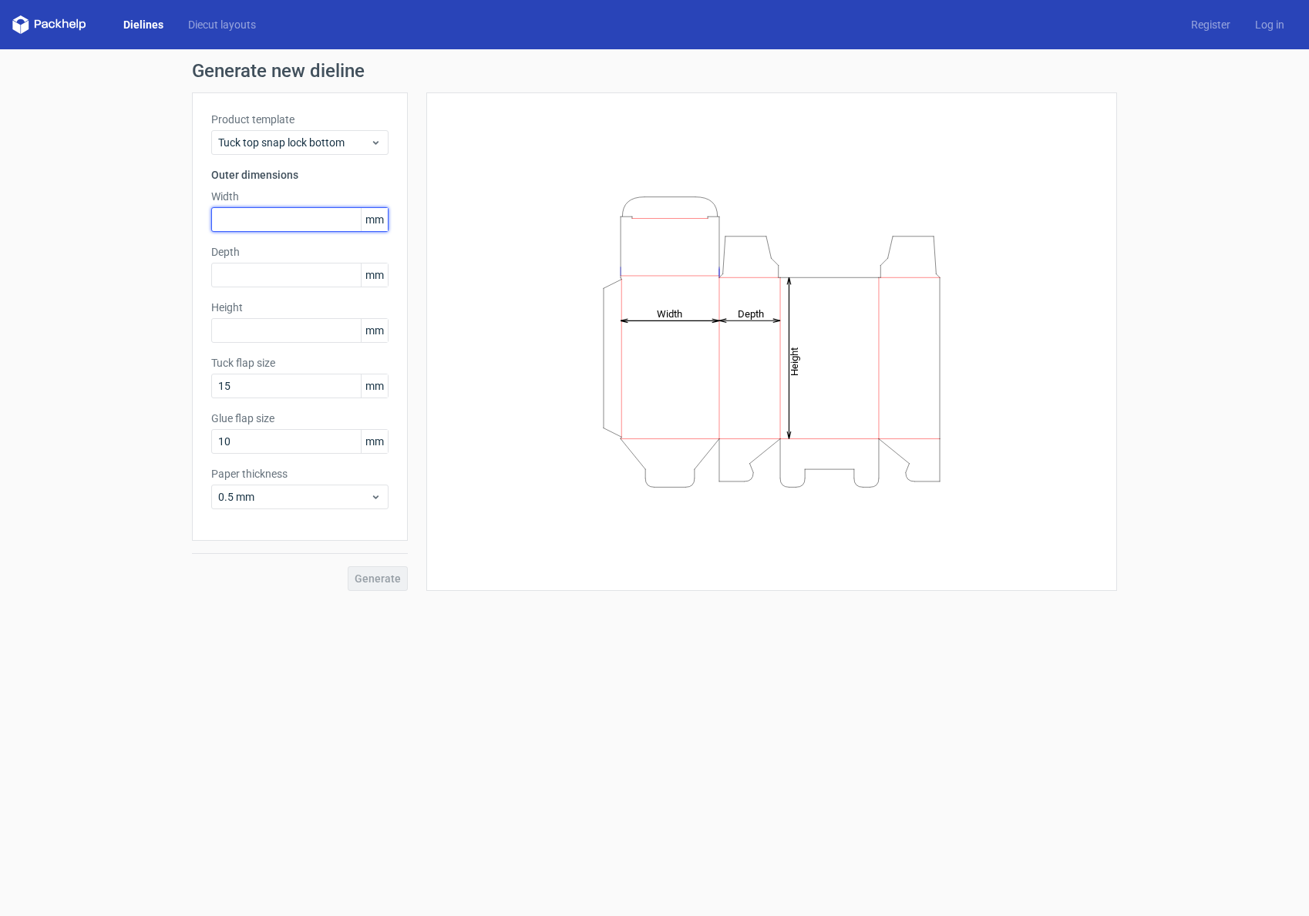
click at [280, 218] on input "text" at bounding box center [299, 219] width 177 height 25
type input "70"
type input "20"
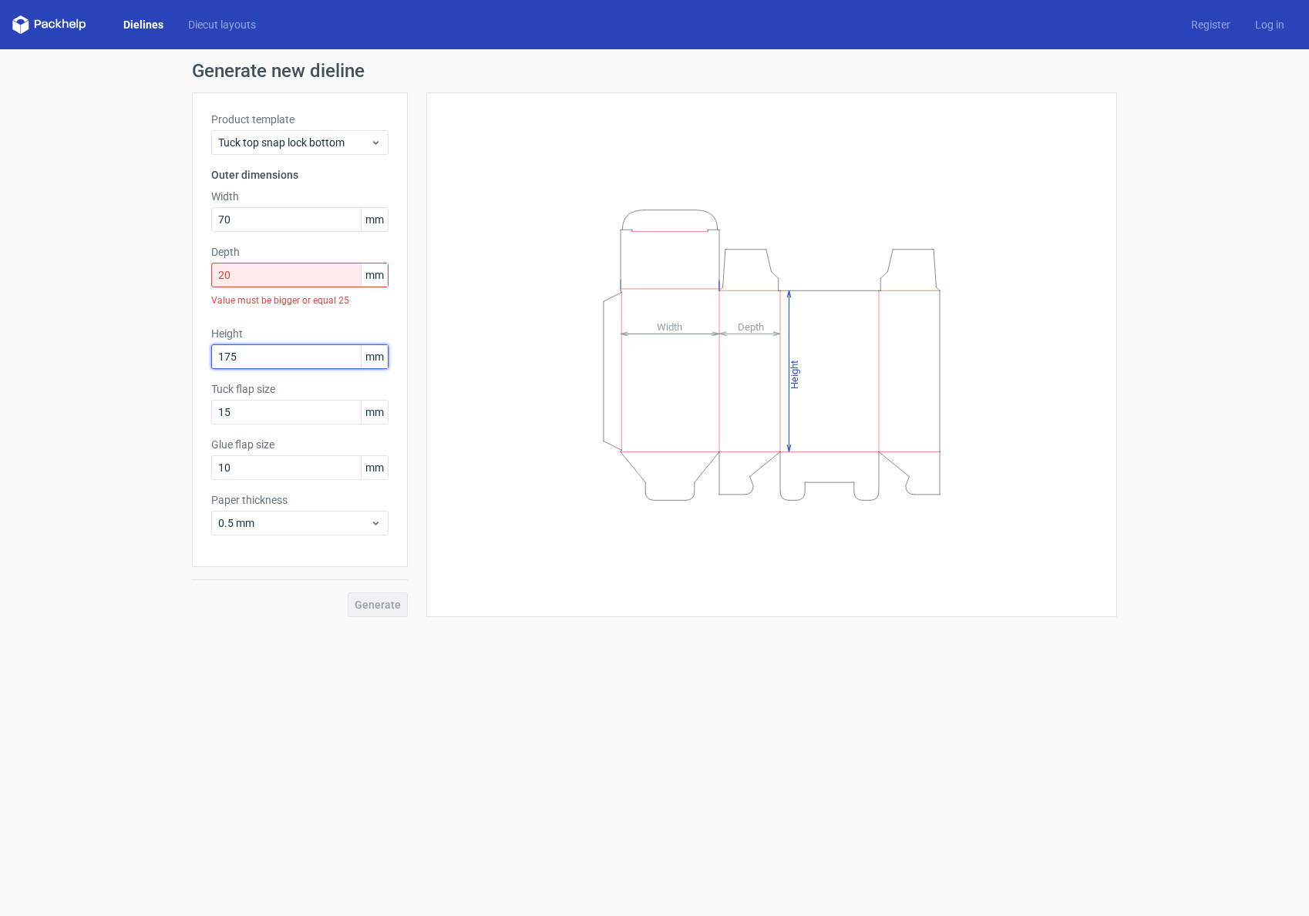
type input "175"
click at [256, 276] on input "20" at bounding box center [299, 275] width 177 height 25
drag, startPoint x: 226, startPoint y: 276, endPoint x: 233, endPoint y: 275, distance: 7.7
click at [233, 275] on input "20" at bounding box center [299, 275] width 177 height 25
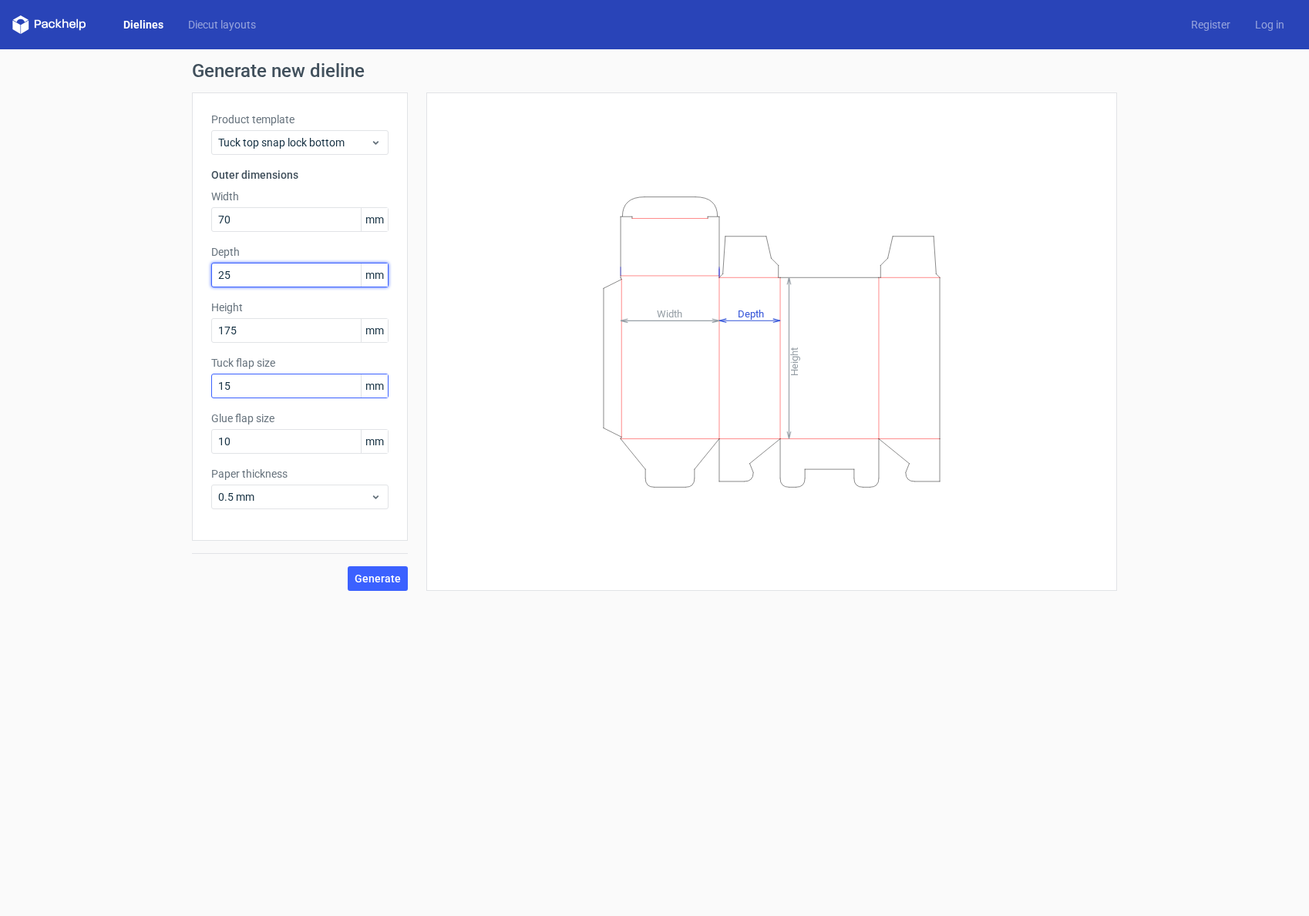
type input "25"
click at [267, 390] on input "15" at bounding box center [299, 386] width 177 height 25
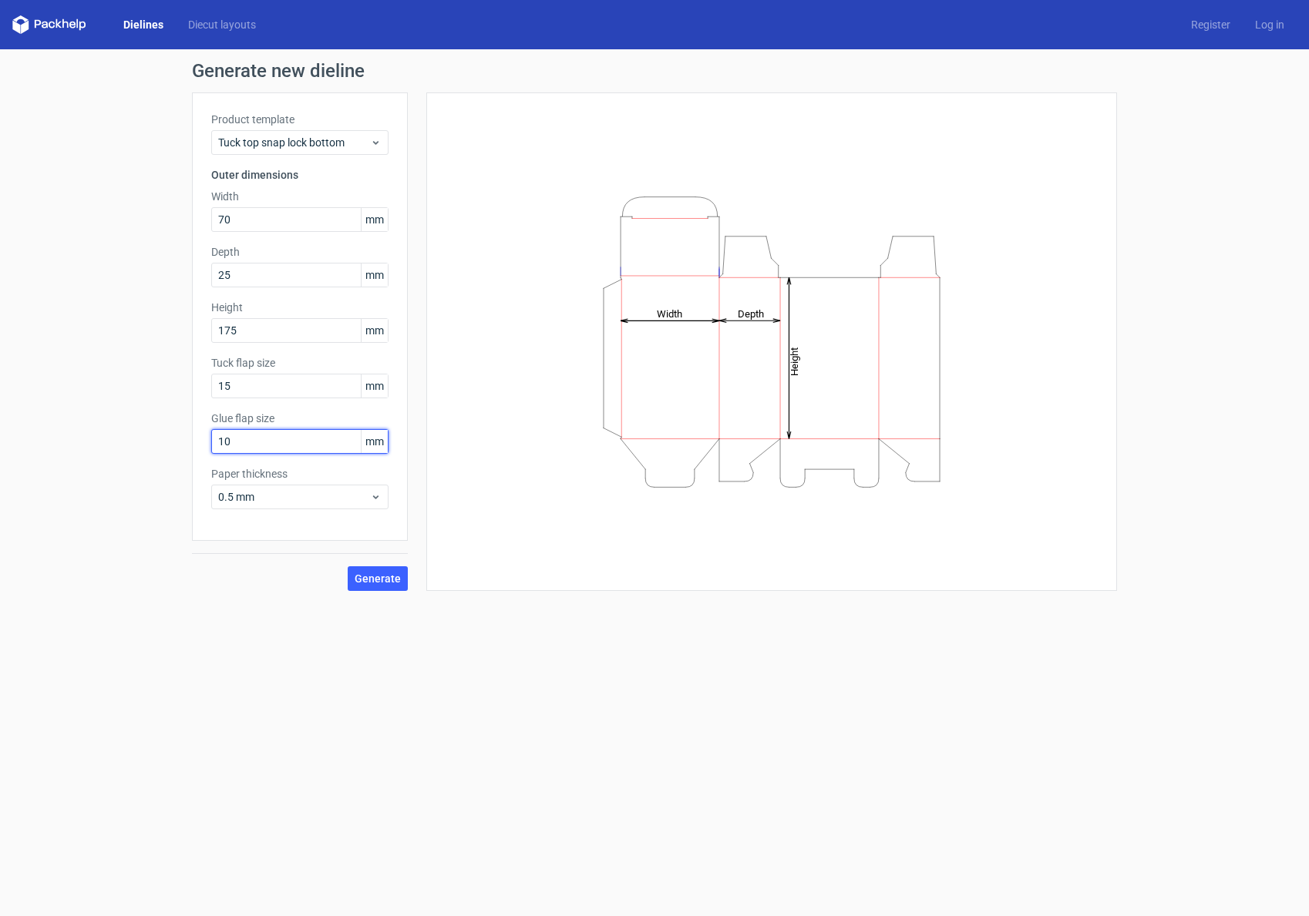
click at [274, 445] on input "10" at bounding box center [299, 441] width 177 height 25
